Goal: Transaction & Acquisition: Purchase product/service

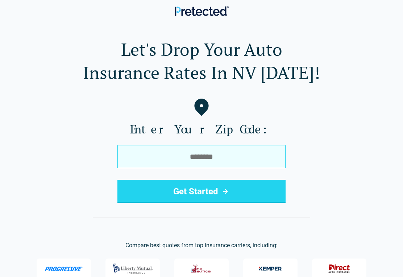
click at [222, 157] on input "tel" at bounding box center [202, 156] width 168 height 23
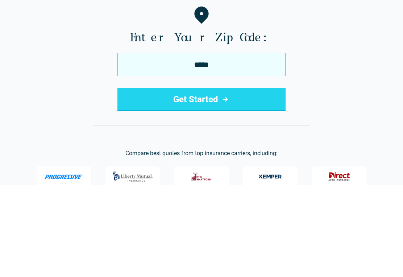
type input "*****"
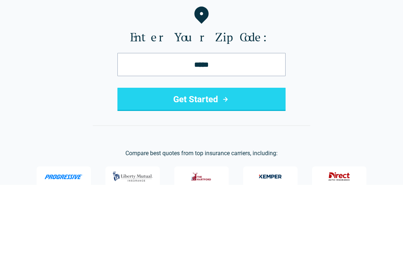
click at [210, 180] on button "Get Started" at bounding box center [202, 191] width 168 height 23
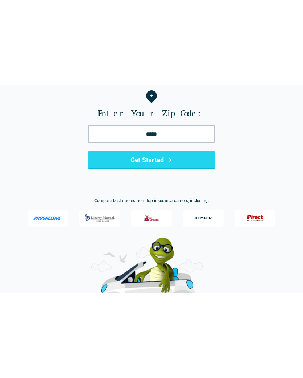
scroll to position [42, 0]
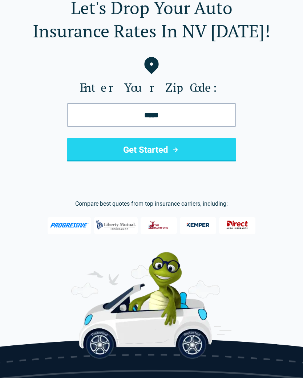
click at [174, 140] on button "Get Started" at bounding box center [151, 149] width 168 height 23
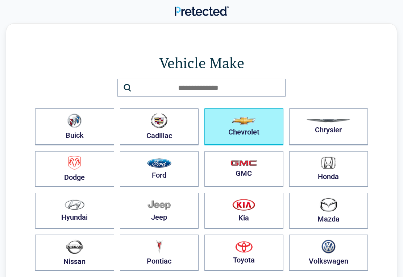
click at [253, 131] on button "Chevrolet" at bounding box center [244, 126] width 79 height 37
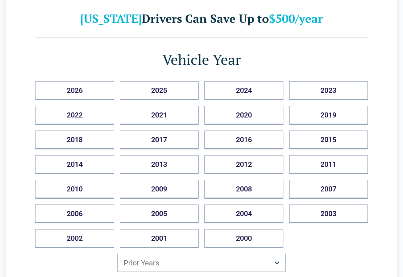
scroll to position [41, 0]
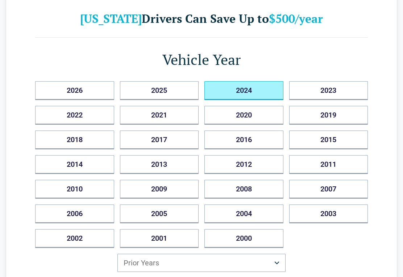
click at [253, 91] on button "2024" at bounding box center [244, 90] width 79 height 19
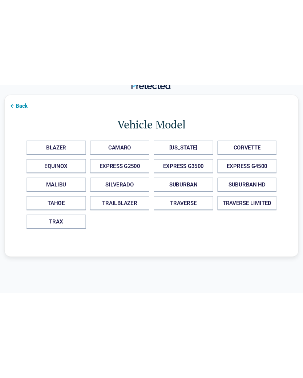
scroll to position [0, 0]
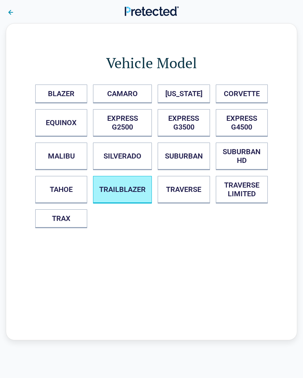
click at [114, 191] on button "TRAILBLAZER" at bounding box center [122, 190] width 59 height 28
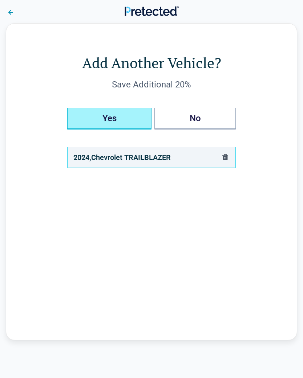
click at [101, 120] on button "Yes" at bounding box center [109, 119] width 84 height 22
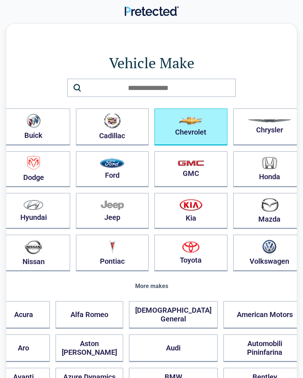
click at [181, 114] on button "Chevrolet" at bounding box center [190, 126] width 73 height 37
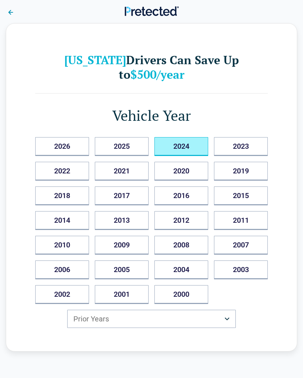
click at [178, 137] on button "2024" at bounding box center [181, 146] width 54 height 19
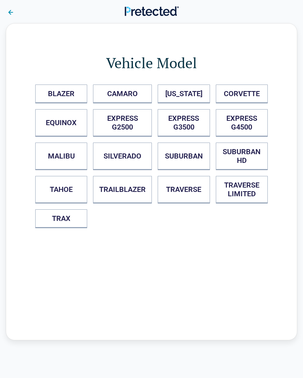
click at [11, 4] on button at bounding box center [10, 12] width 20 height 16
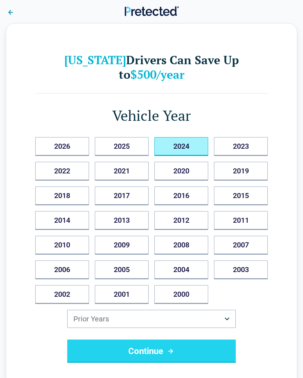
click at [10, 7] on button at bounding box center [10, 12] width 20 height 16
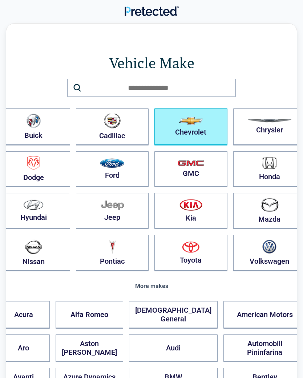
click at [188, 112] on button "Chevrolet" at bounding box center [190, 126] width 73 height 37
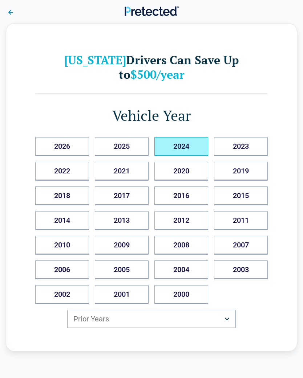
click at [184, 137] on button "2024" at bounding box center [181, 146] width 54 height 19
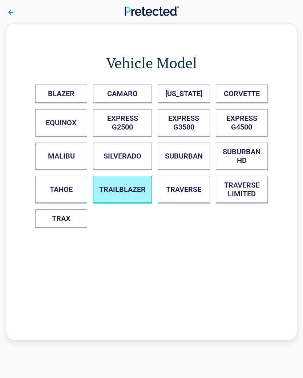
click at [122, 195] on button "TRAILBLAZER" at bounding box center [122, 190] width 59 height 28
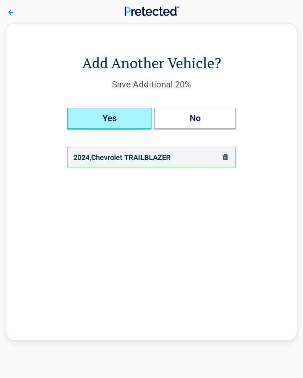
click at [120, 120] on button "Yes" at bounding box center [109, 119] width 84 height 22
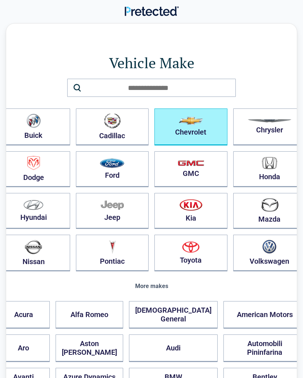
click at [180, 122] on img "button" at bounding box center [190, 121] width 24 height 8
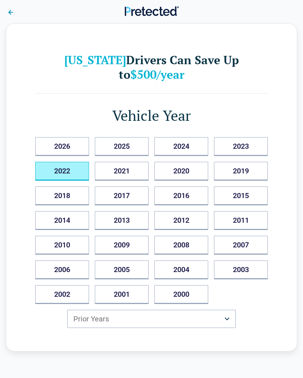
click at [69, 162] on button "2022" at bounding box center [62, 171] width 54 height 19
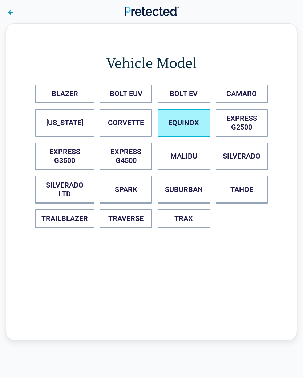
click at [185, 126] on button "EQUINOX" at bounding box center [183, 123] width 52 height 28
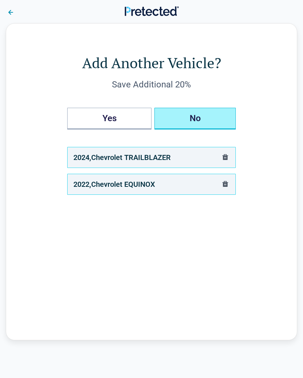
click at [201, 109] on button "No" at bounding box center [194, 119] width 81 height 22
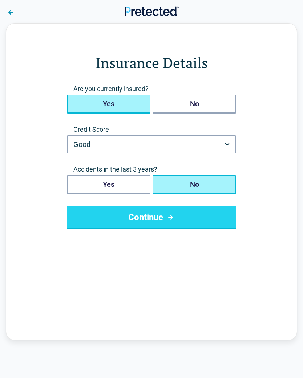
click at [124, 103] on button "Yes" at bounding box center [108, 104] width 83 height 19
